Goal: Use online tool/utility: Use online tool/utility

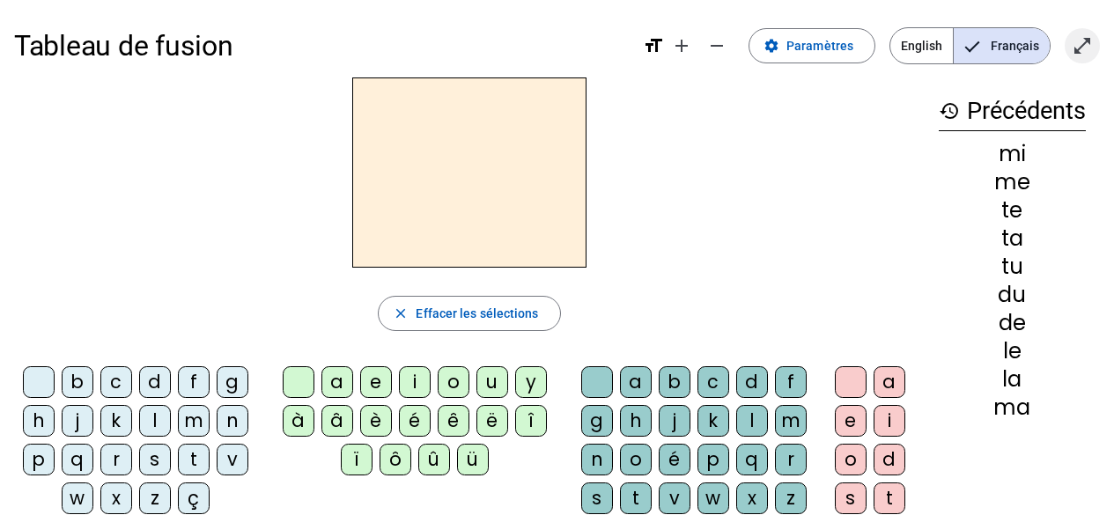
click at [1082, 55] on mat-icon "open_in_full" at bounding box center [1081, 45] width 21 height 21
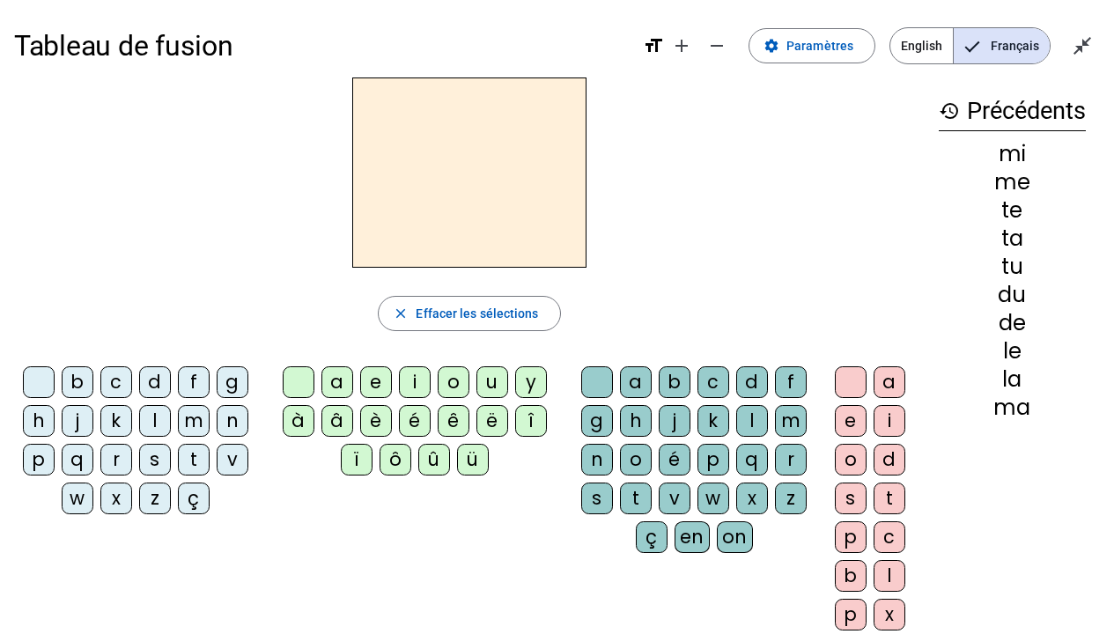
click at [195, 424] on div "m" at bounding box center [194, 421] width 32 height 32
click at [334, 380] on div "a" at bounding box center [337, 382] width 32 height 32
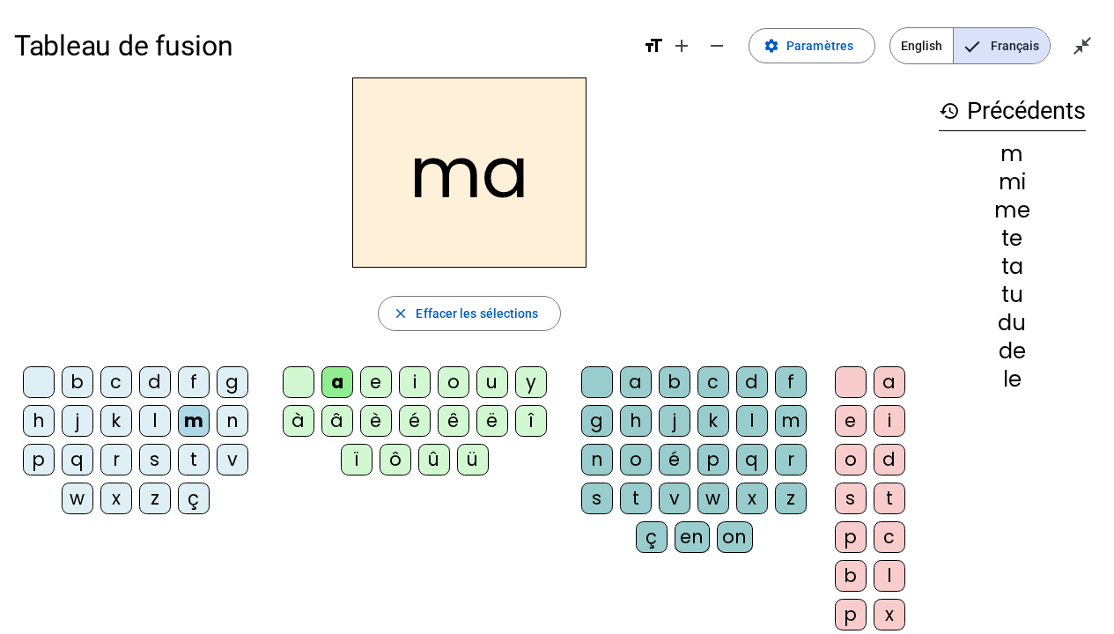
click at [151, 421] on div "l" at bounding box center [155, 421] width 32 height 32
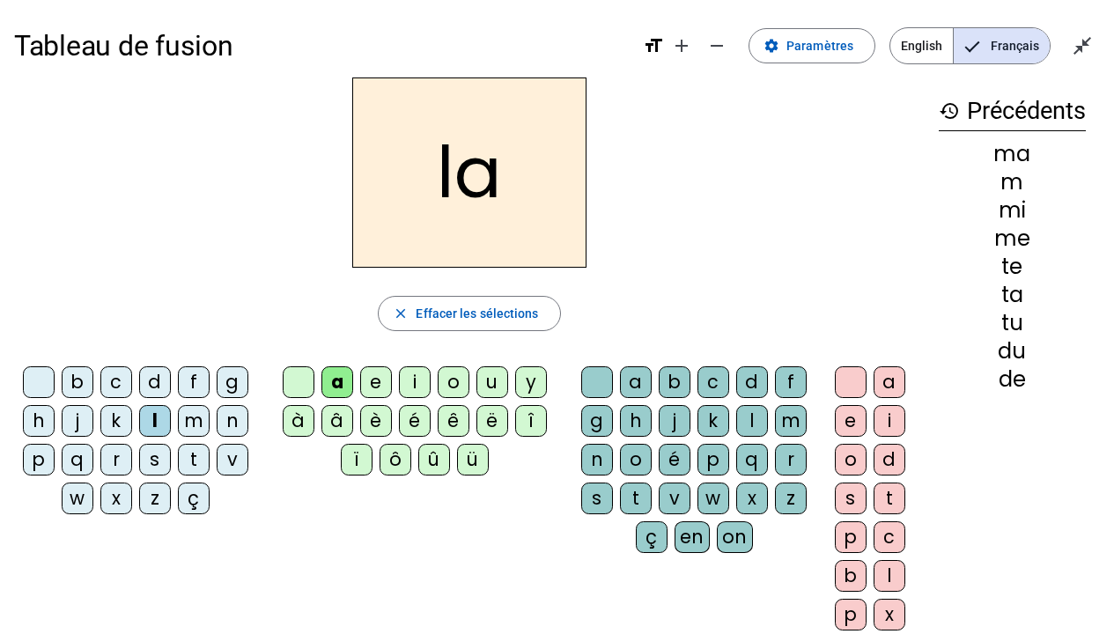
click at [380, 381] on div "e" at bounding box center [376, 382] width 32 height 32
click at [153, 379] on div "d" at bounding box center [155, 382] width 32 height 32
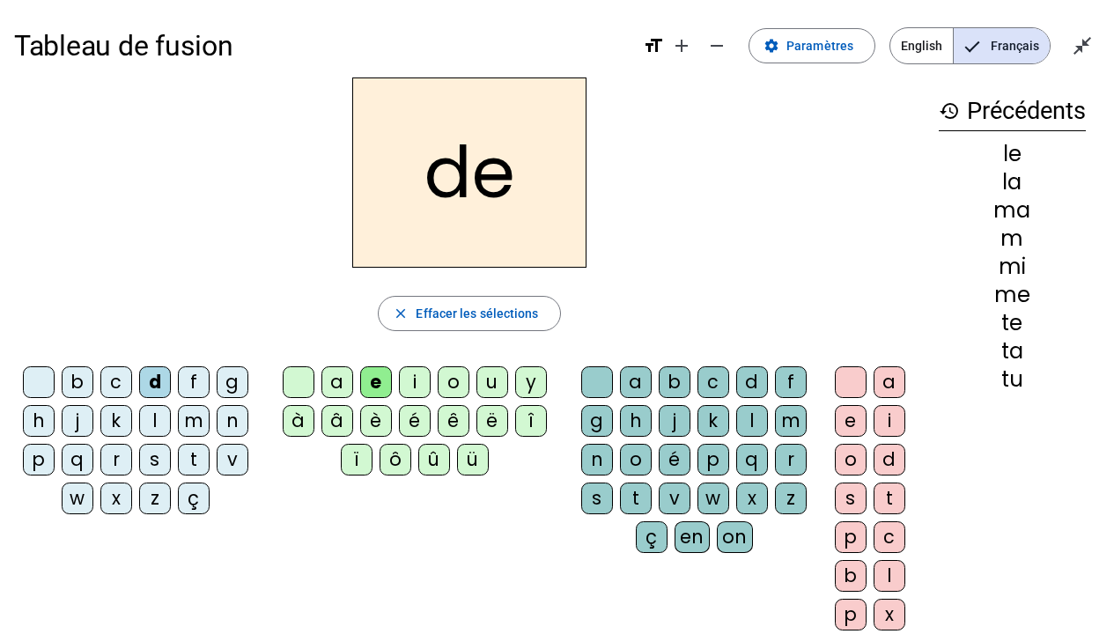
click at [488, 379] on div "u" at bounding box center [492, 382] width 32 height 32
click at [193, 462] on div "t" at bounding box center [194, 460] width 32 height 32
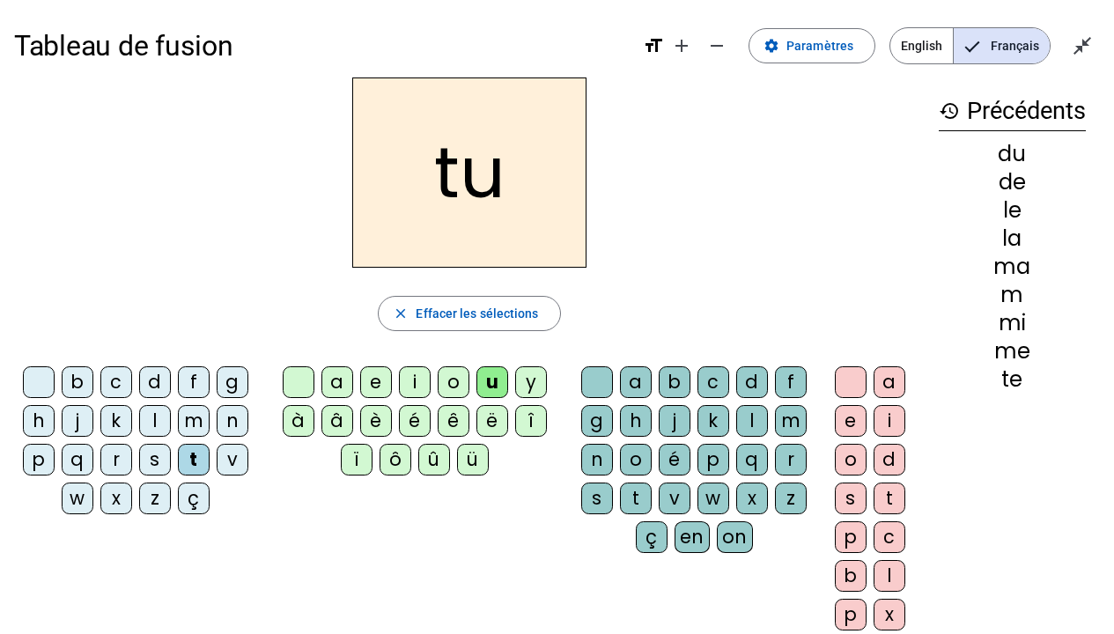
click at [340, 380] on div "a" at bounding box center [337, 382] width 32 height 32
click at [372, 379] on div "e" at bounding box center [376, 382] width 32 height 32
click at [188, 422] on div "m" at bounding box center [194, 421] width 32 height 32
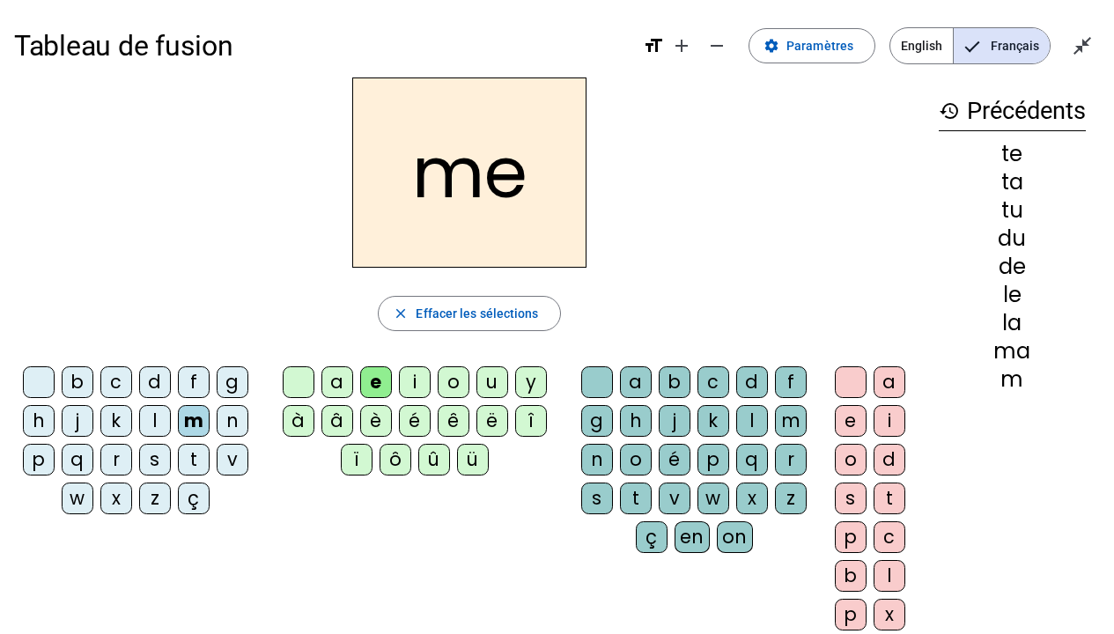
click at [418, 383] on div "i" at bounding box center [415, 382] width 32 height 32
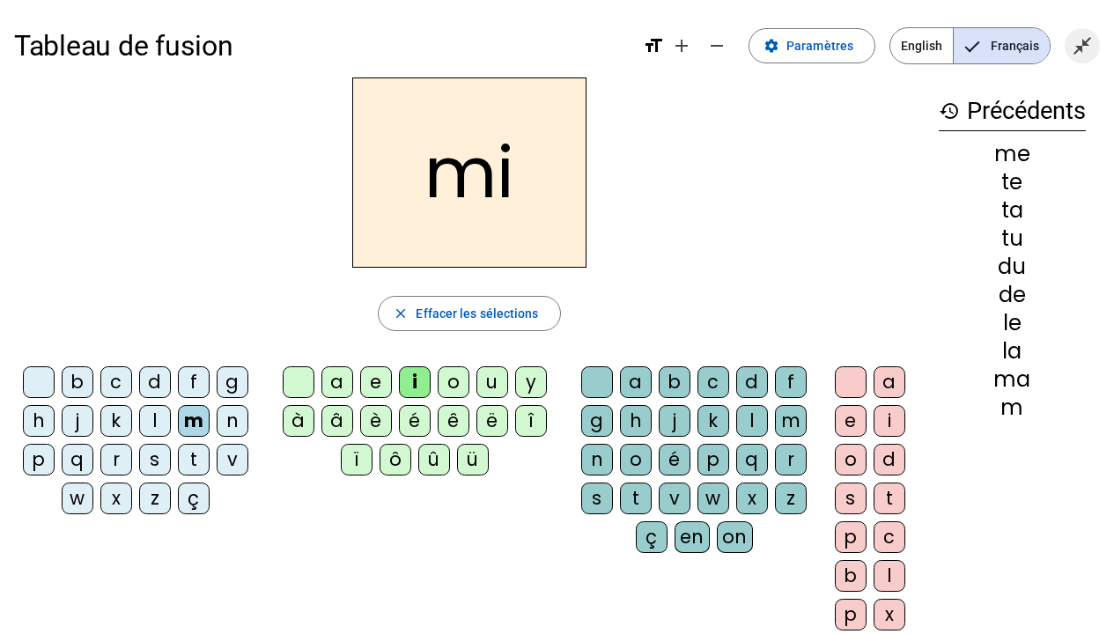
click at [1087, 37] on mat-icon "close_fullscreen" at bounding box center [1081, 45] width 21 height 21
